Goal: Transaction & Acquisition: Book appointment/travel/reservation

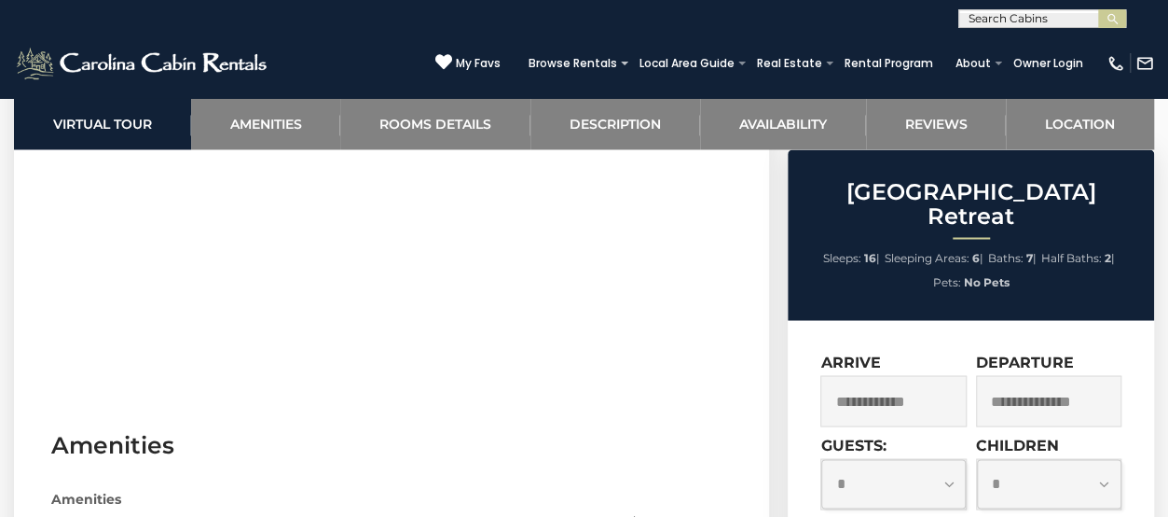
scroll to position [1399, 0]
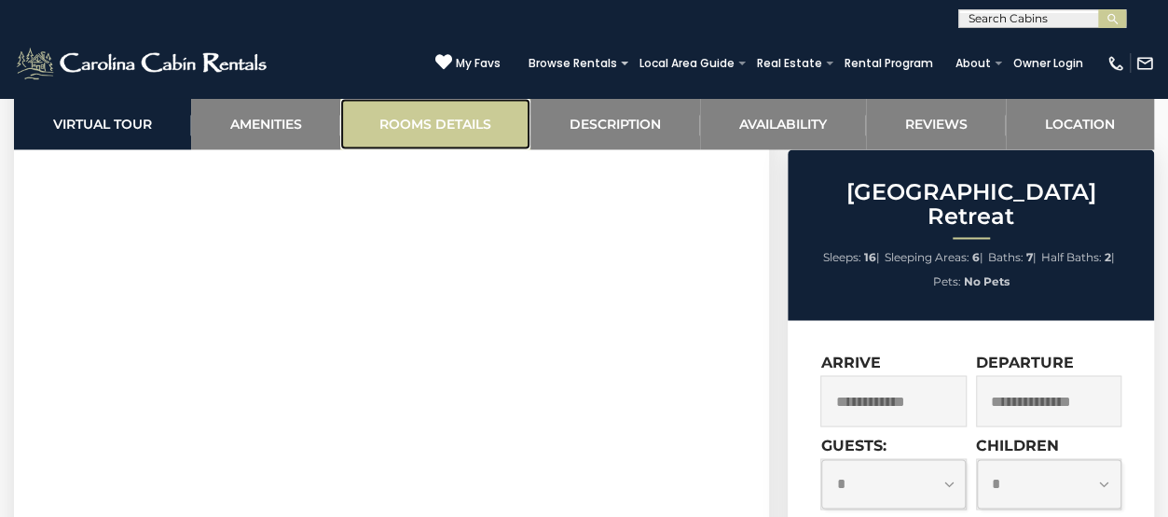
click at [470, 128] on link "Rooms Details" at bounding box center [435, 123] width 190 height 51
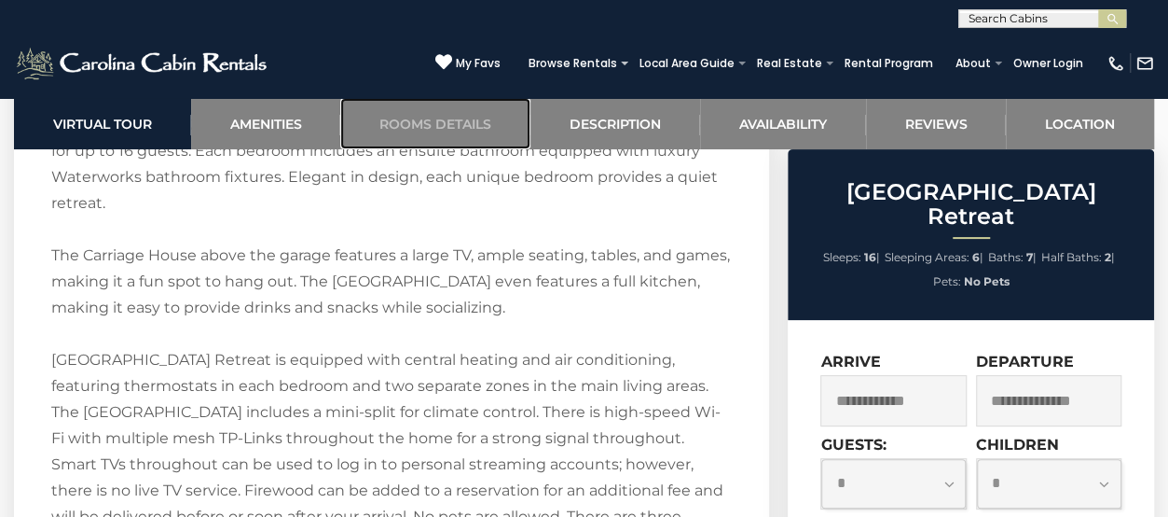
scroll to position [2474, 0]
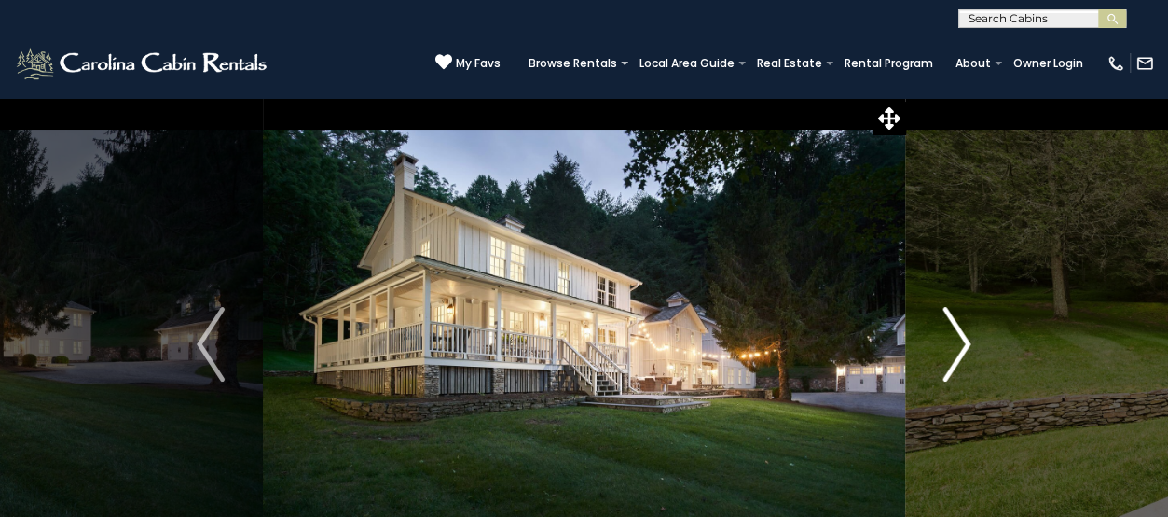
click at [969, 348] on img "Next" at bounding box center [958, 344] width 28 height 75
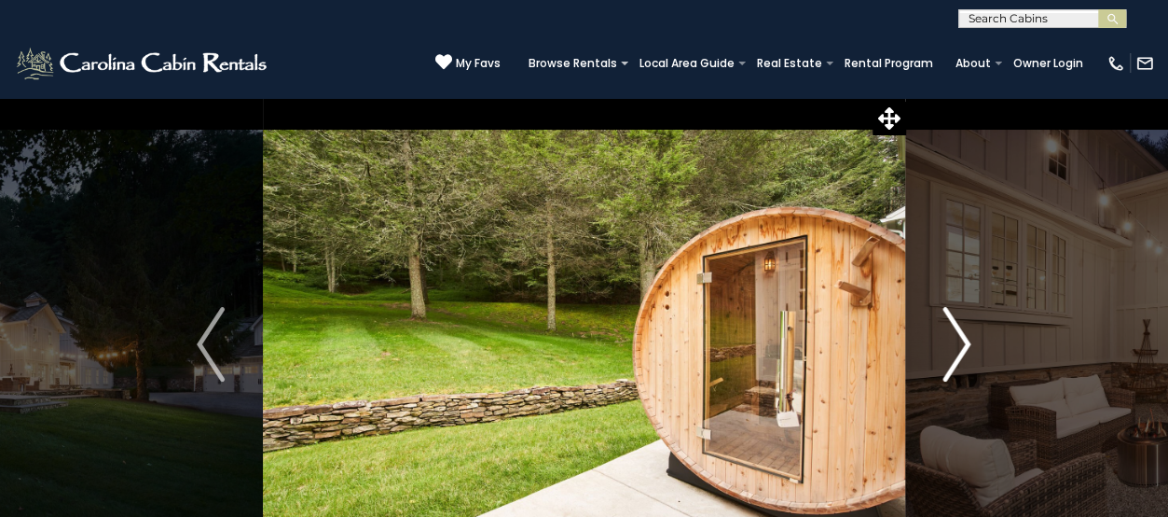
click at [969, 346] on img "Next" at bounding box center [958, 344] width 28 height 75
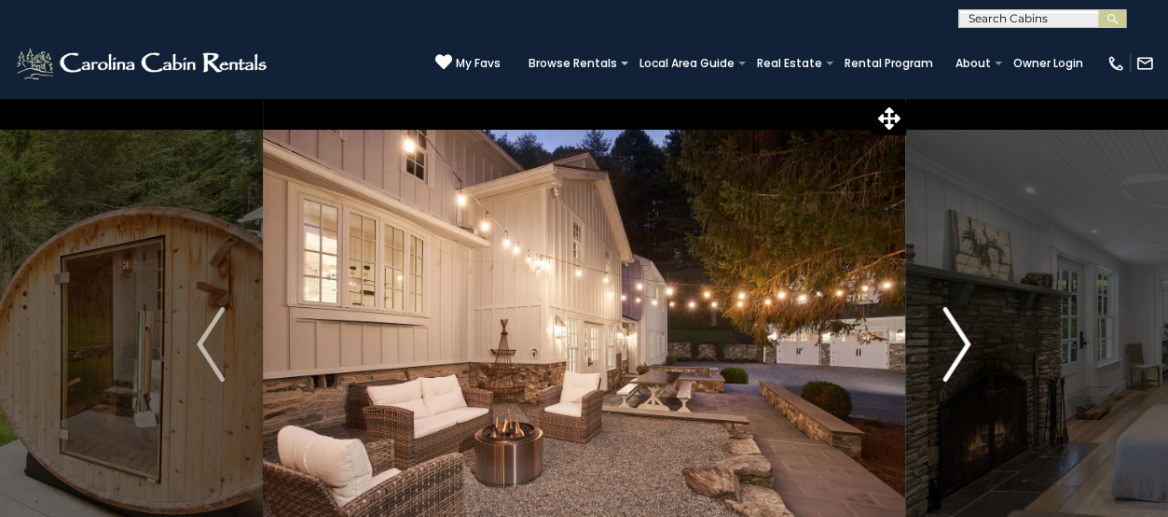
click at [956, 344] on img "Next" at bounding box center [958, 344] width 28 height 75
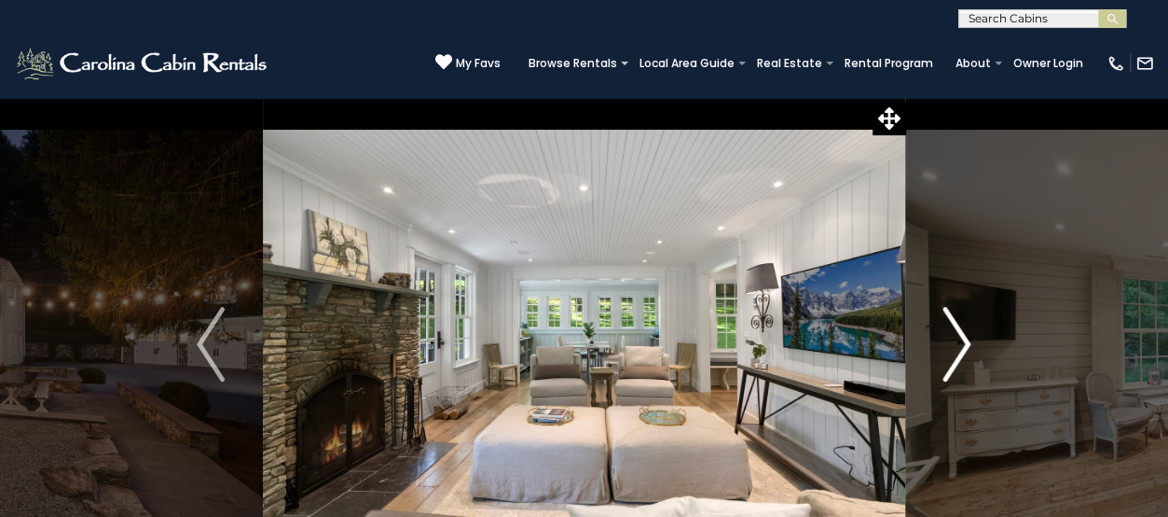
click at [956, 343] on img "Next" at bounding box center [958, 344] width 28 height 75
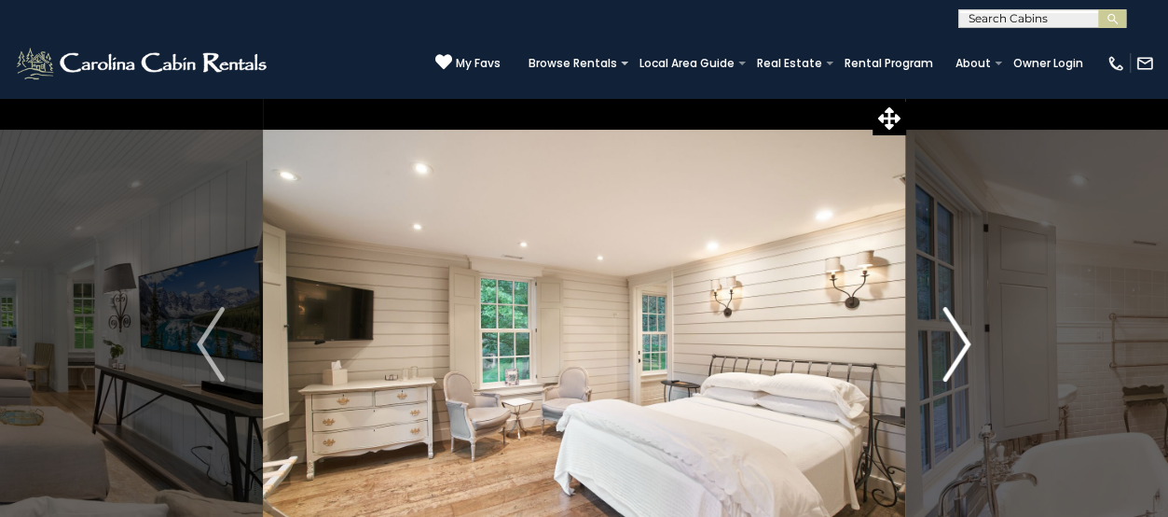
click at [956, 343] on img "Next" at bounding box center [958, 344] width 28 height 75
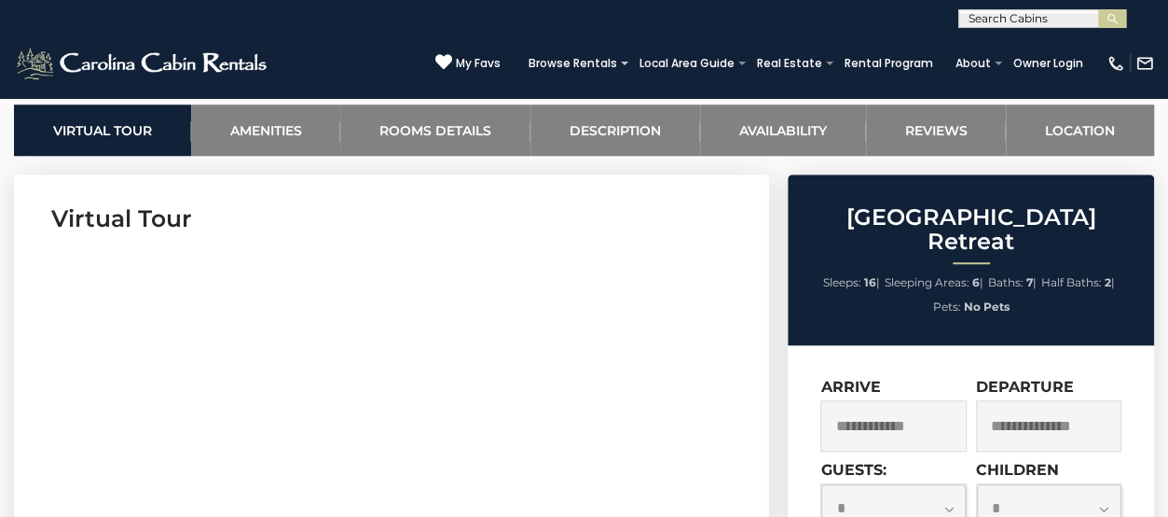
scroll to position [777, 0]
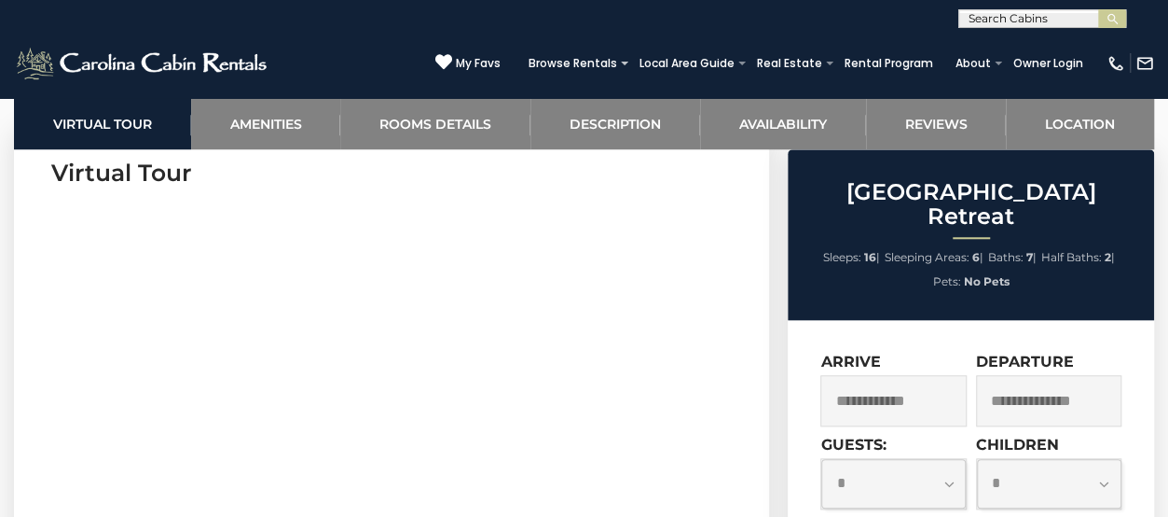
click at [898, 379] on input "text" at bounding box center [892, 400] width 145 height 51
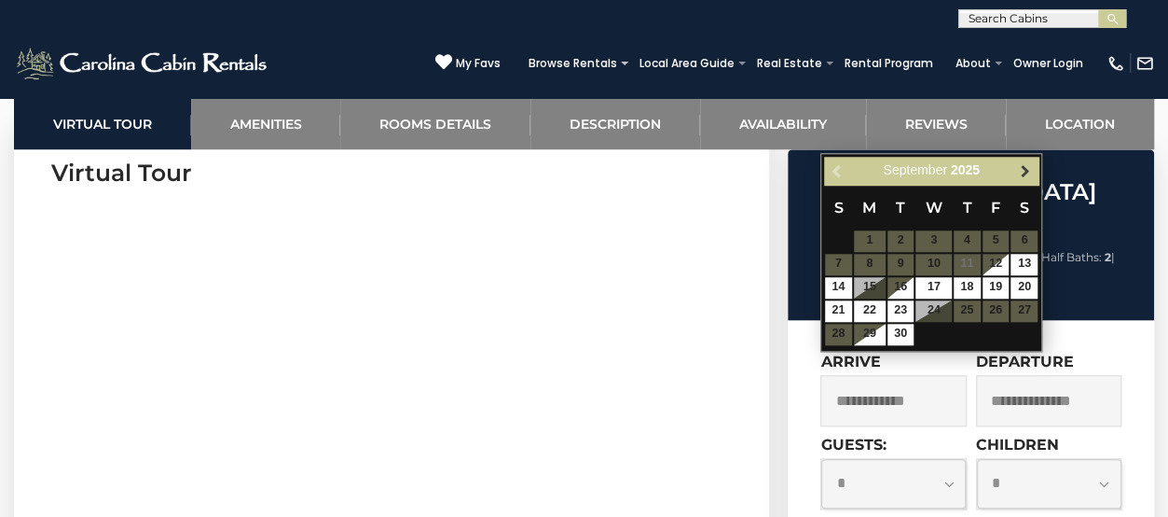
click at [1033, 161] on link "Next" at bounding box center [1024, 170] width 23 height 23
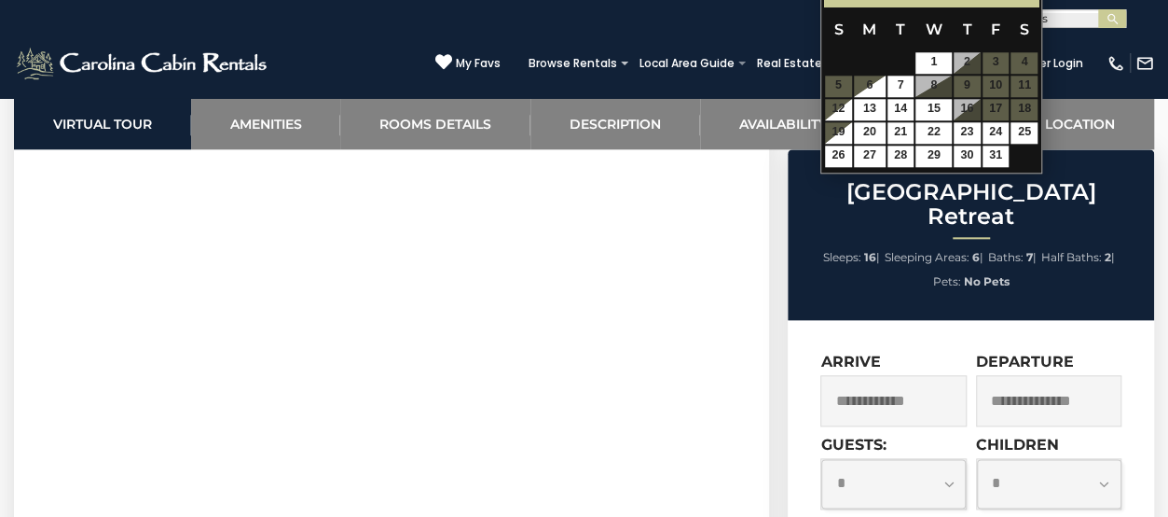
scroll to position [0, 0]
